Goal: Task Accomplishment & Management: Use online tool/utility

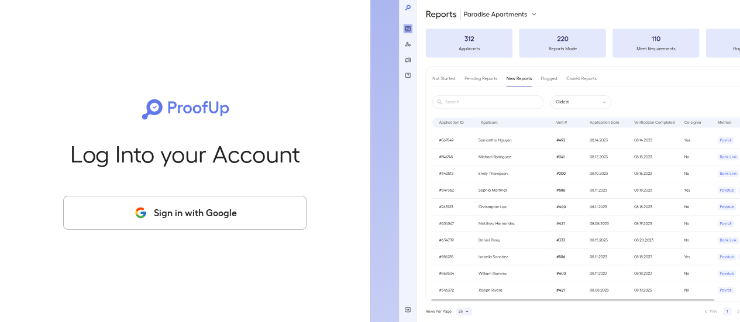
click at [268, 213] on button "Sign in with Google" at bounding box center [184, 213] width 243 height 34
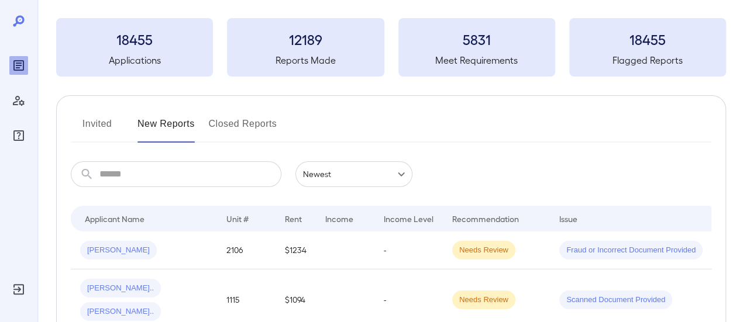
scroll to position [117, 0]
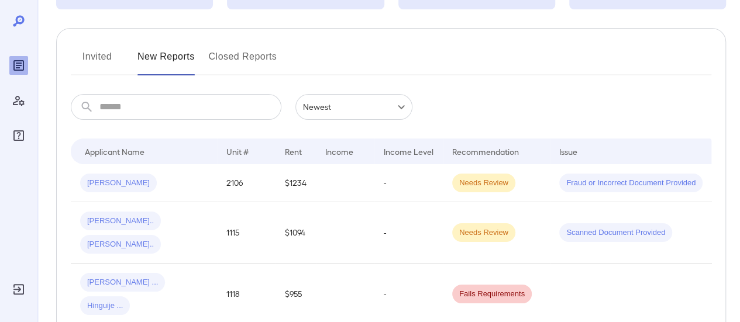
click at [91, 63] on button "Invited" at bounding box center [97, 61] width 53 height 28
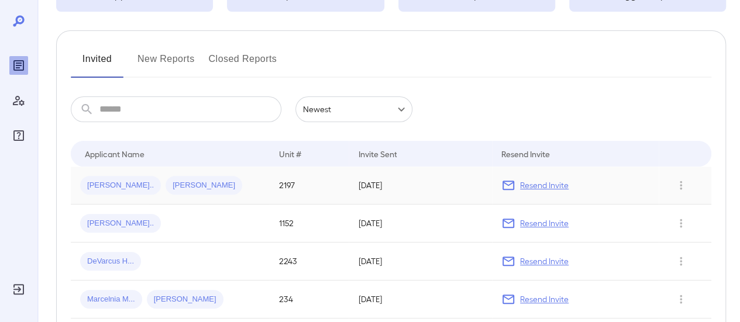
scroll to position [117, 0]
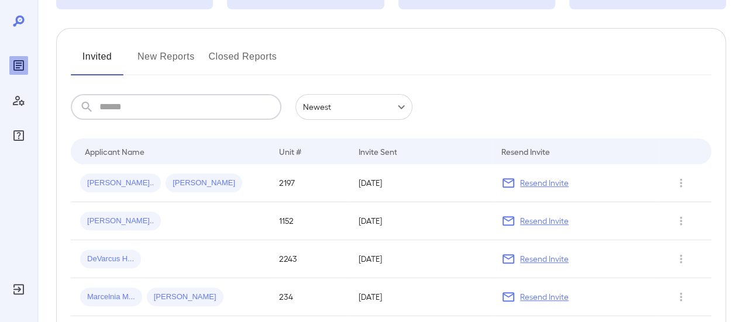
click at [125, 105] on input "text" at bounding box center [190, 107] width 182 height 26
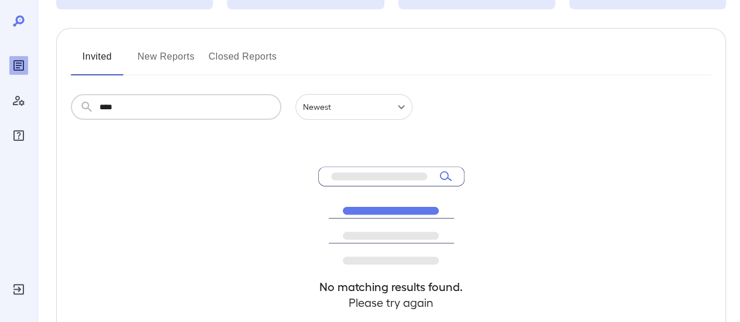
type input "****"
click at [157, 57] on button "New Reports" at bounding box center [165, 61] width 57 height 28
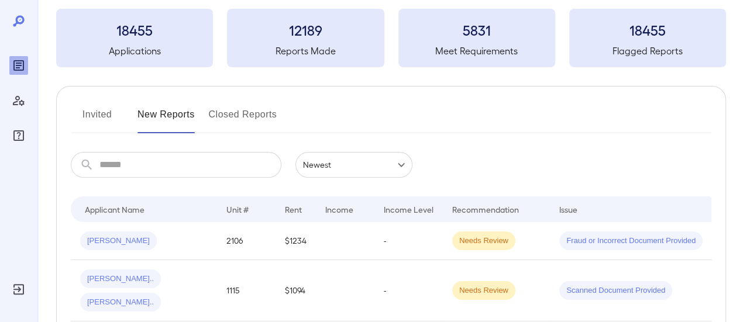
scroll to position [58, 0]
click at [146, 169] on input "text" at bounding box center [190, 166] width 182 height 26
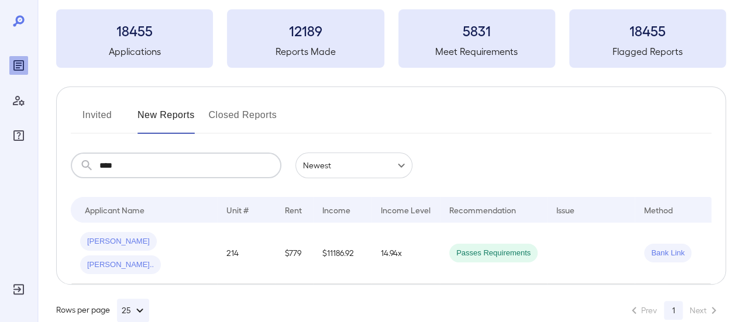
type input "****"
click at [98, 115] on button "Invited" at bounding box center [97, 120] width 53 height 28
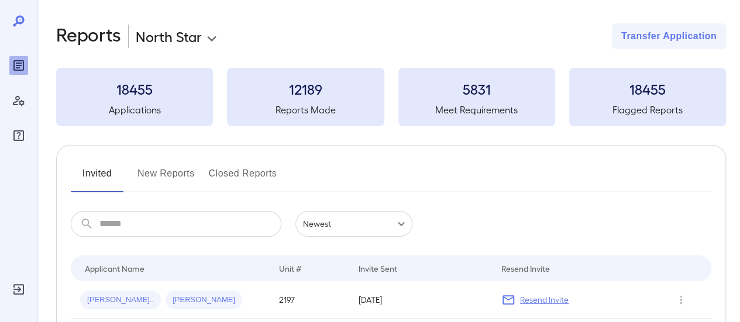
click at [169, 176] on button "New Reports" at bounding box center [165, 178] width 57 height 28
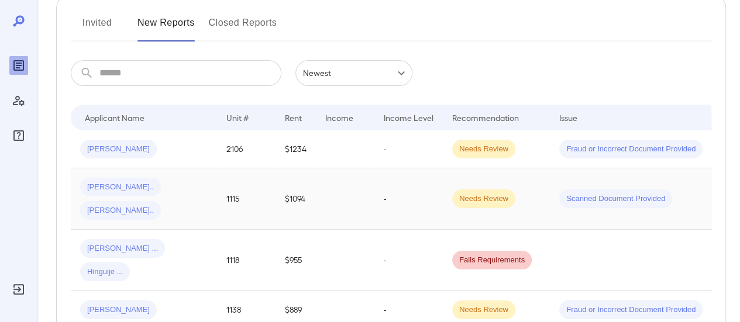
scroll to position [175, 0]
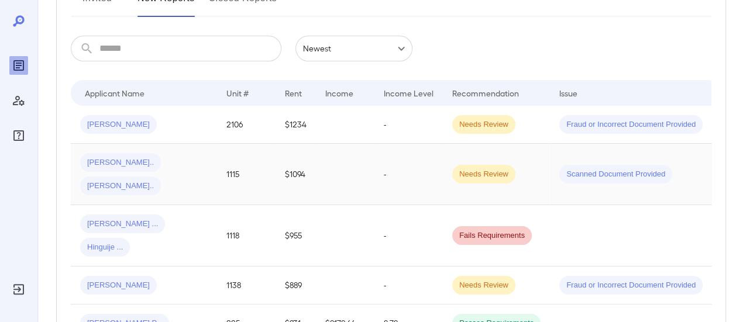
click at [161, 181] on span "Ashley P..." at bounding box center [120, 186] width 81 height 11
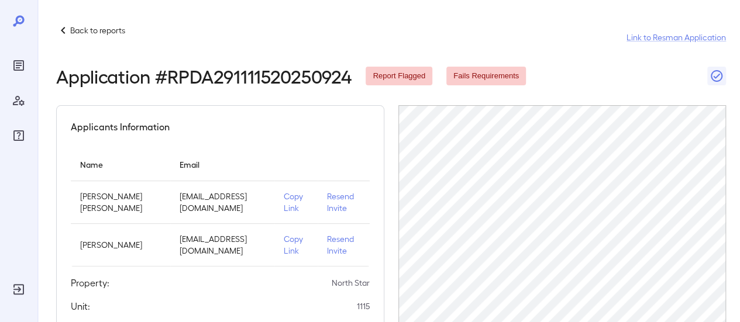
click at [101, 31] on p "Back to reports" at bounding box center [97, 31] width 55 height 12
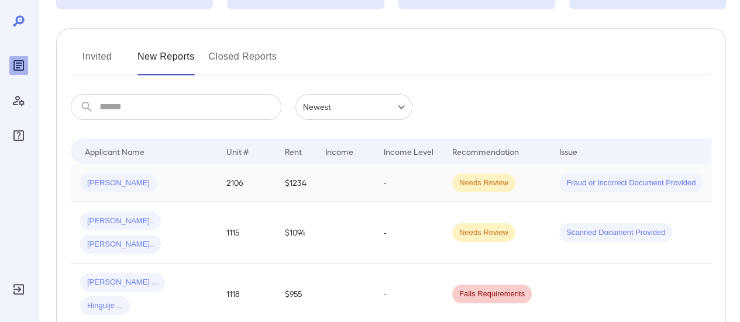
scroll to position [175, 0]
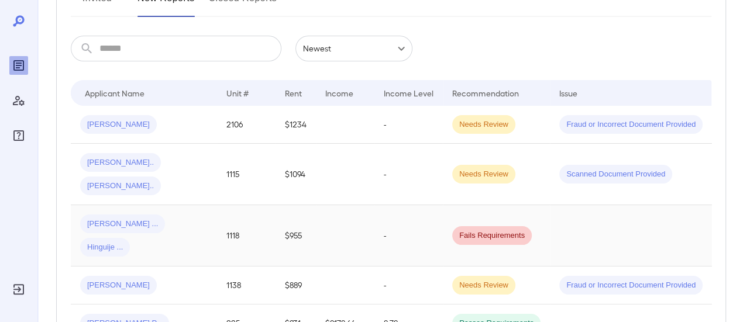
click at [130, 242] on span "Hinguije ..." at bounding box center [105, 247] width 50 height 11
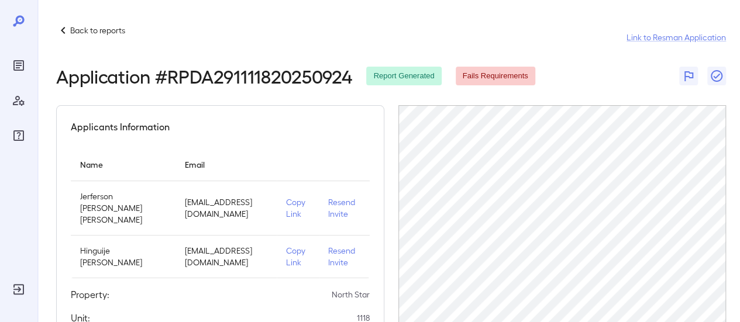
click at [336, 206] on p "Resend Invite" at bounding box center [344, 207] width 32 height 23
click at [343, 198] on p "Resend Invite" at bounding box center [344, 207] width 32 height 23
click at [328, 203] on p "Resend Invite" at bounding box center [344, 207] width 32 height 23
click at [292, 198] on p "Copy Link" at bounding box center [297, 207] width 23 height 23
